Goal: Task Accomplishment & Management: Manage account settings

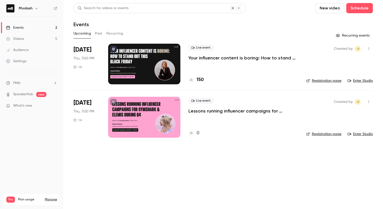
click at [224, 57] on p "Your influencer content is boring: How to stand out this [DATE][DATE]" at bounding box center [244, 58] width 110 height 6
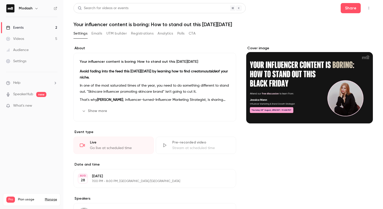
click at [101, 33] on button "Emails" at bounding box center [97, 33] width 11 height 8
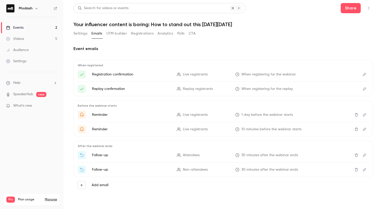
click at [132, 33] on button "Registrations" at bounding box center [142, 33] width 23 height 8
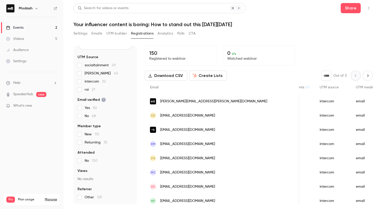
scroll to position [0, 242]
click at [319, 141] on div "intercom" at bounding box center [337, 144] width 36 height 14
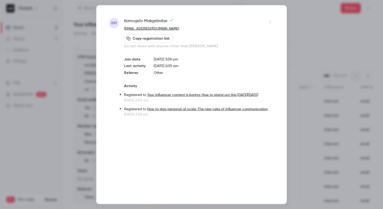
click at [297, 35] on div at bounding box center [191, 104] width 383 height 209
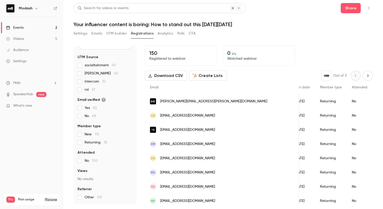
scroll to position [0, 0]
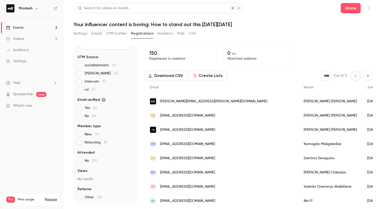
drag, startPoint x: 218, startPoint y: 131, endPoint x: 189, endPoint y: 131, distance: 28.9
click at [189, 131] on div "[EMAIL_ADDRESS][DOMAIN_NAME]" at bounding box center [222, 129] width 154 height 14
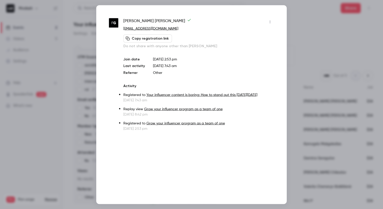
drag, startPoint x: 185, startPoint y: 31, endPoint x: 151, endPoint y: 30, distance: 34.2
click at [151, 30] on p "[EMAIL_ADDRESS][DOMAIN_NAME]" at bounding box center [198, 28] width 151 height 5
click at [74, 56] on div at bounding box center [191, 104] width 383 height 209
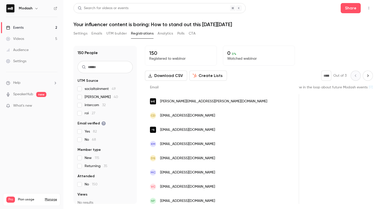
scroll to position [0, 184]
click at [30, 28] on link "Events 2" at bounding box center [31, 27] width 63 height 11
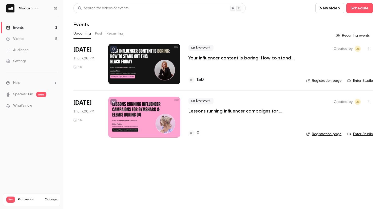
click at [34, 28] on link "Events 2" at bounding box center [31, 27] width 63 height 11
